Goal: Task Accomplishment & Management: Manage account settings

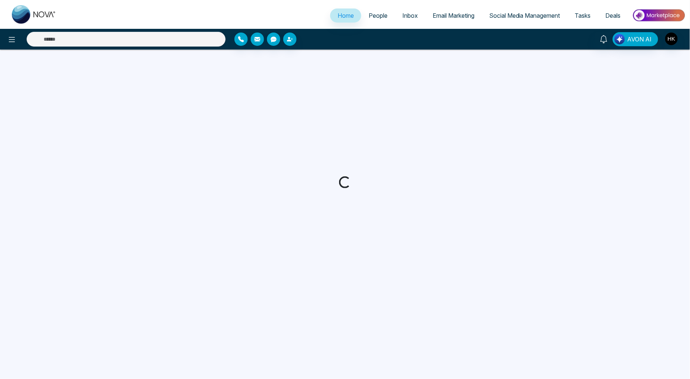
select select "*"
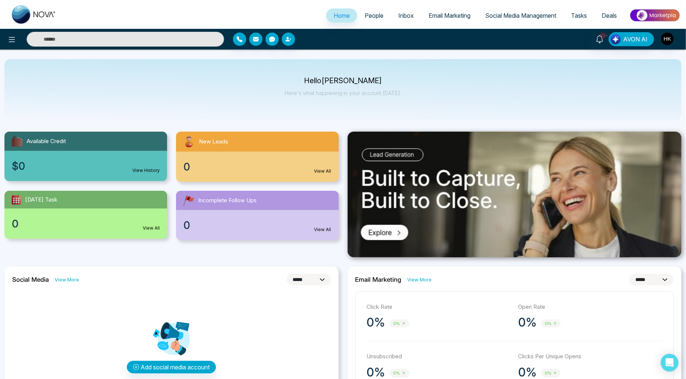
click at [366, 10] on link "People" at bounding box center [374, 16] width 34 height 14
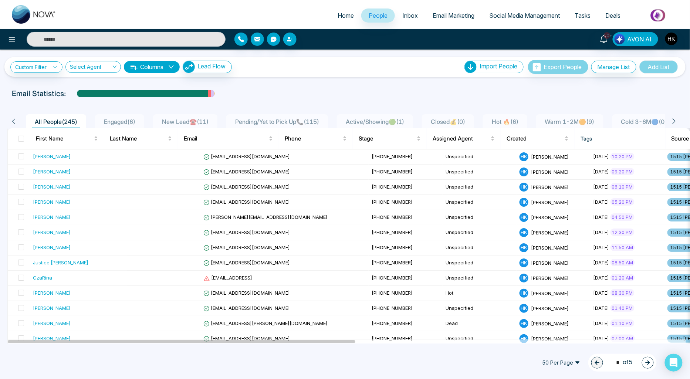
click at [114, 120] on span "Engaged ( 6 )" at bounding box center [119, 121] width 37 height 7
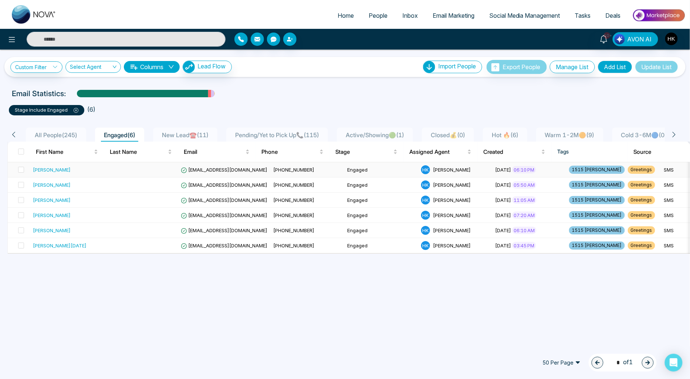
click at [101, 168] on td "[PERSON_NAME]" at bounding box center [67, 169] width 74 height 15
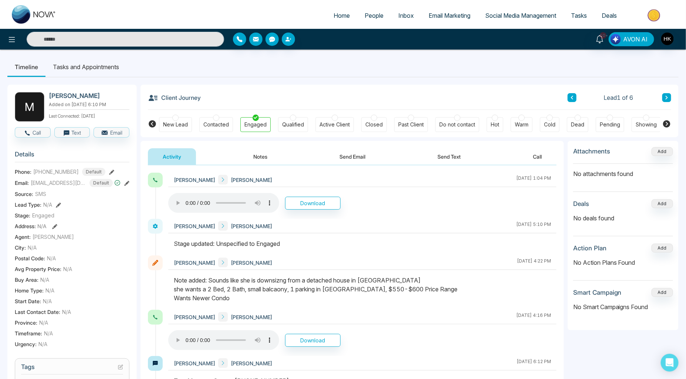
click at [367, 16] on span "People" at bounding box center [374, 15] width 19 height 7
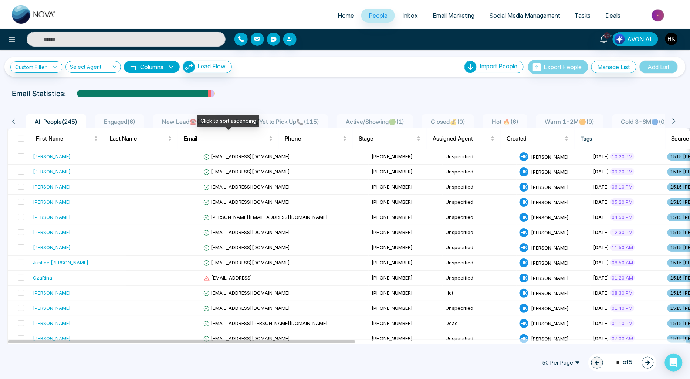
click at [205, 121] on div "Click to sort ascending" at bounding box center [229, 121] width 62 height 13
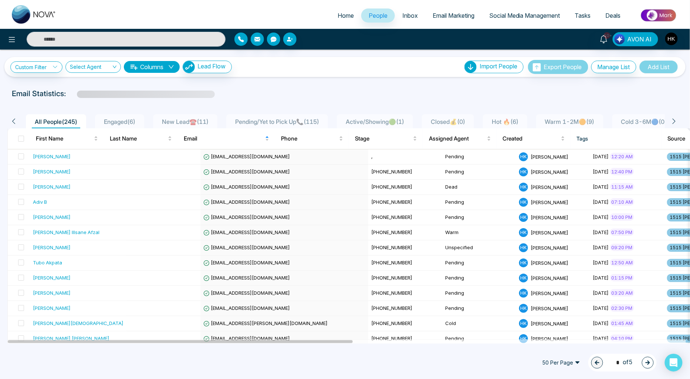
click at [212, 117] on li "New Lead☎️ ( 11 )" at bounding box center [185, 121] width 64 height 14
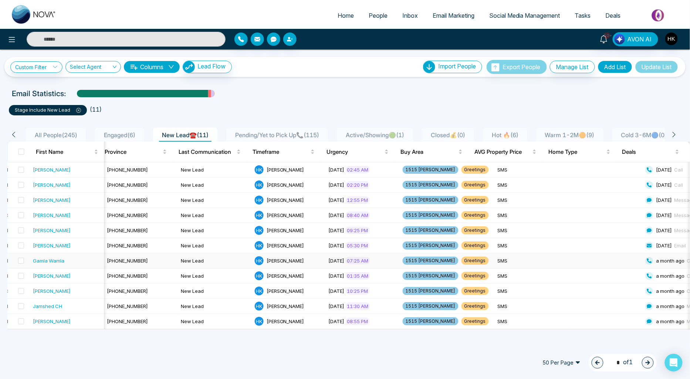
scroll to position [0, 242]
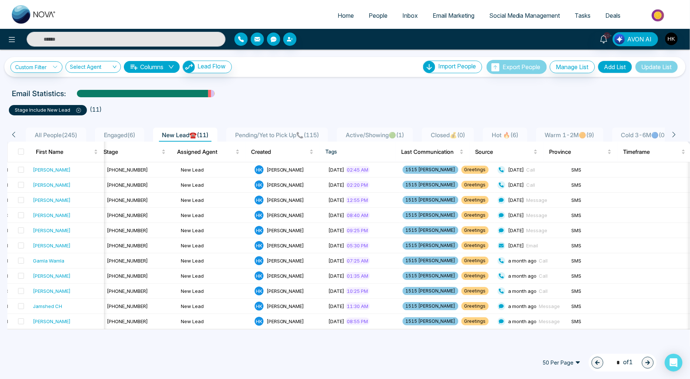
click at [459, 330] on div "[PERSON_NAME] [EMAIL_ADDRESS][DOMAIN_NAME] [PHONE_NUMBER] New Lead H K [PERSON_…" at bounding box center [349, 245] width 683 height 167
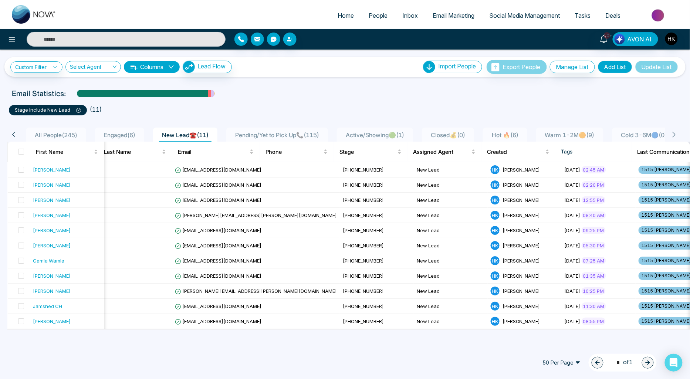
scroll to position [0, 0]
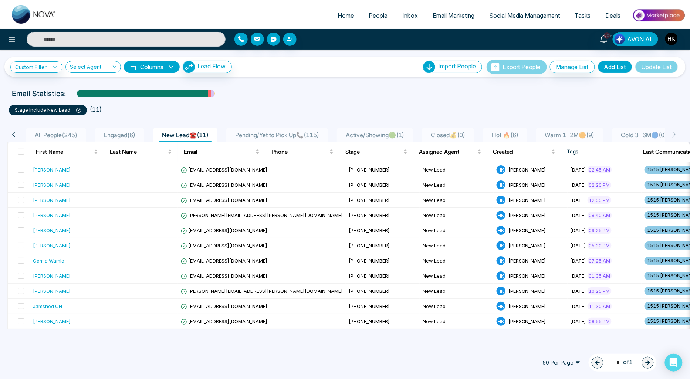
click at [679, 36] on div "10+ AVON AI" at bounding box center [546, 39] width 279 height 14
click at [675, 37] on img "button" at bounding box center [672, 39] width 13 height 13
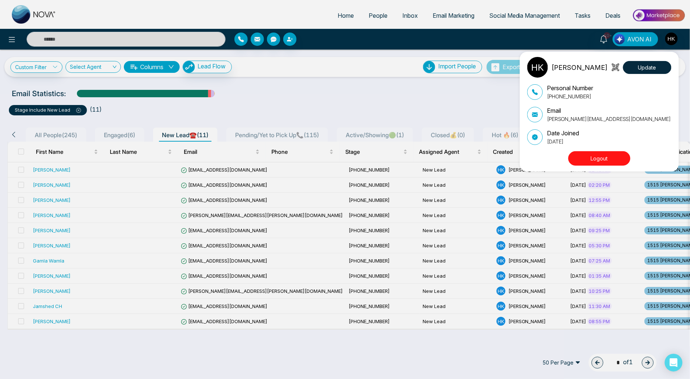
click at [594, 158] on button "Logout" at bounding box center [600, 158] width 62 height 14
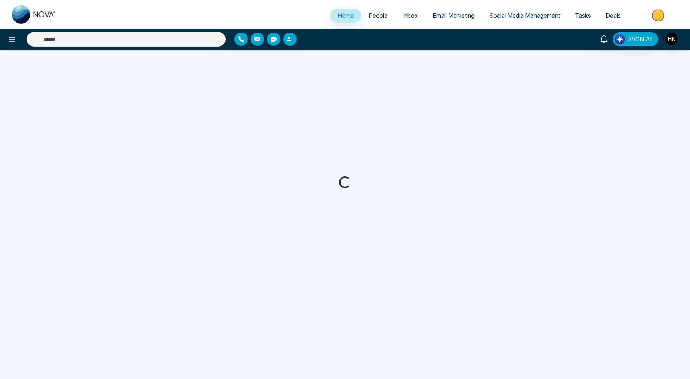
select select "*"
